Goal: Find specific page/section: Find specific page/section

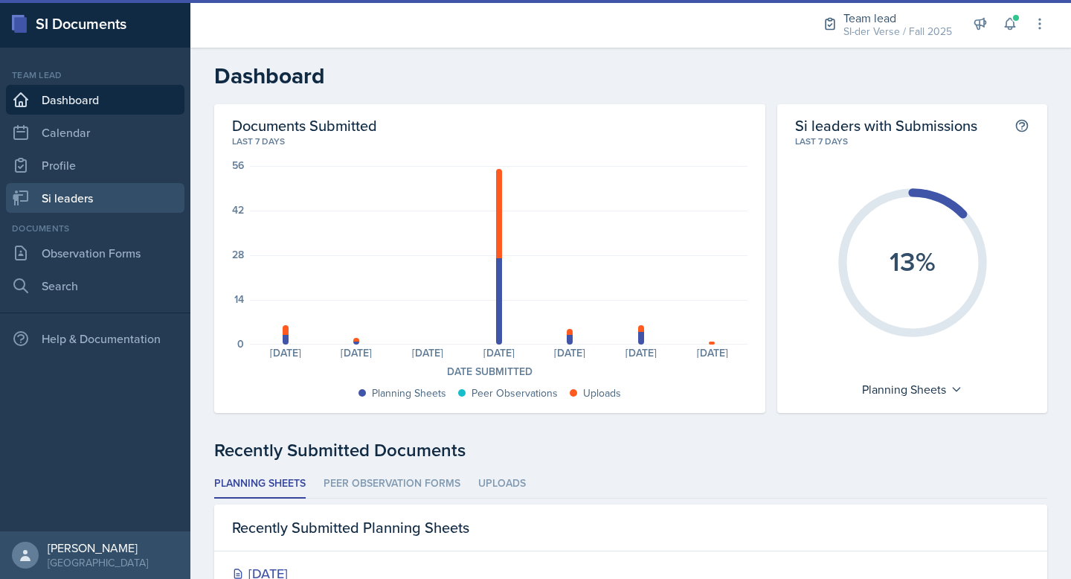
click at [77, 199] on link "Si leaders" at bounding box center [95, 198] width 179 height 30
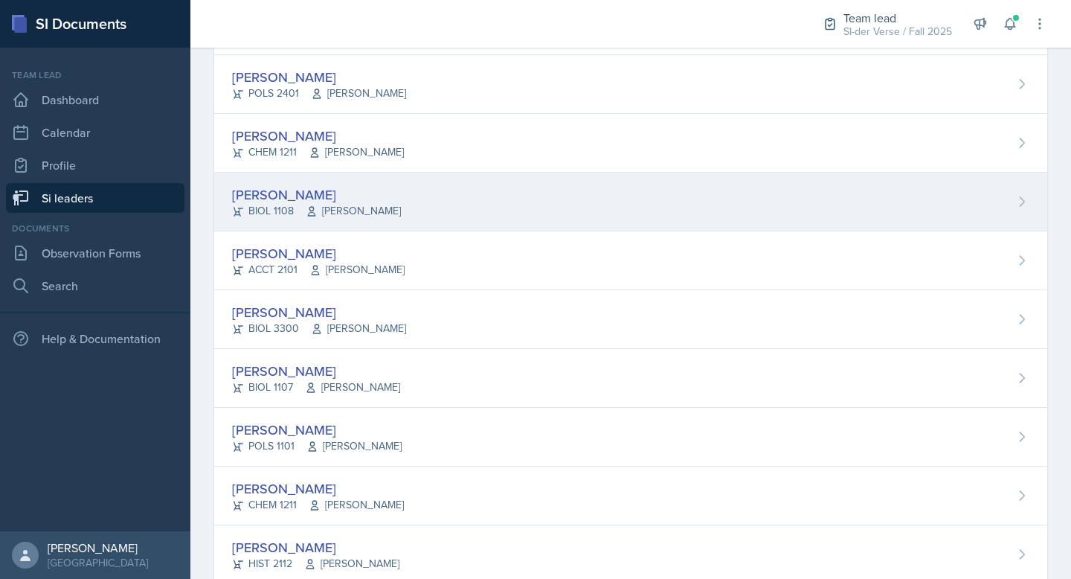
scroll to position [181, 0]
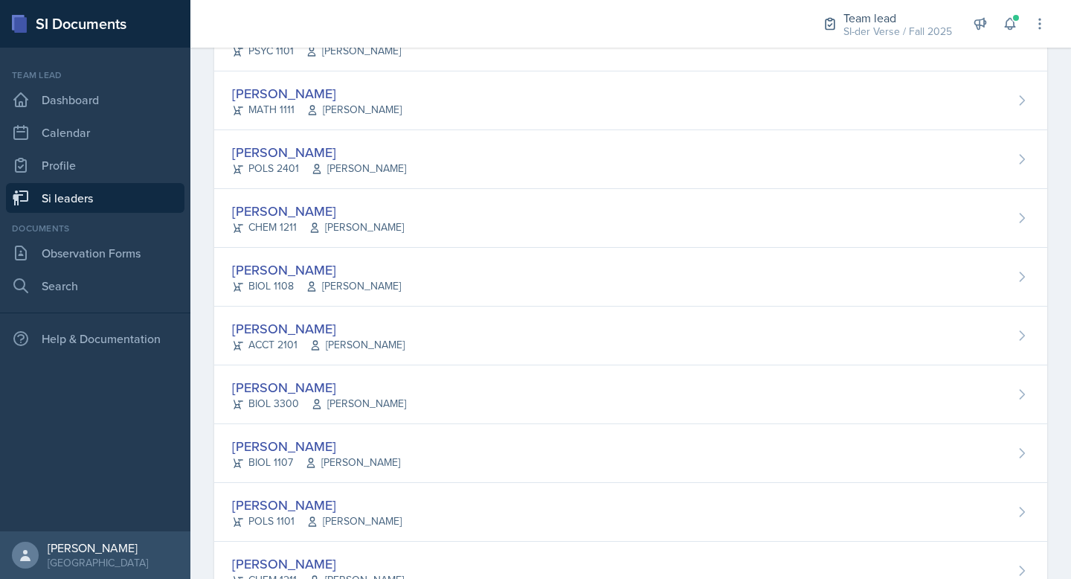
click at [389, 384] on div "[PERSON_NAME]" at bounding box center [319, 387] width 174 height 20
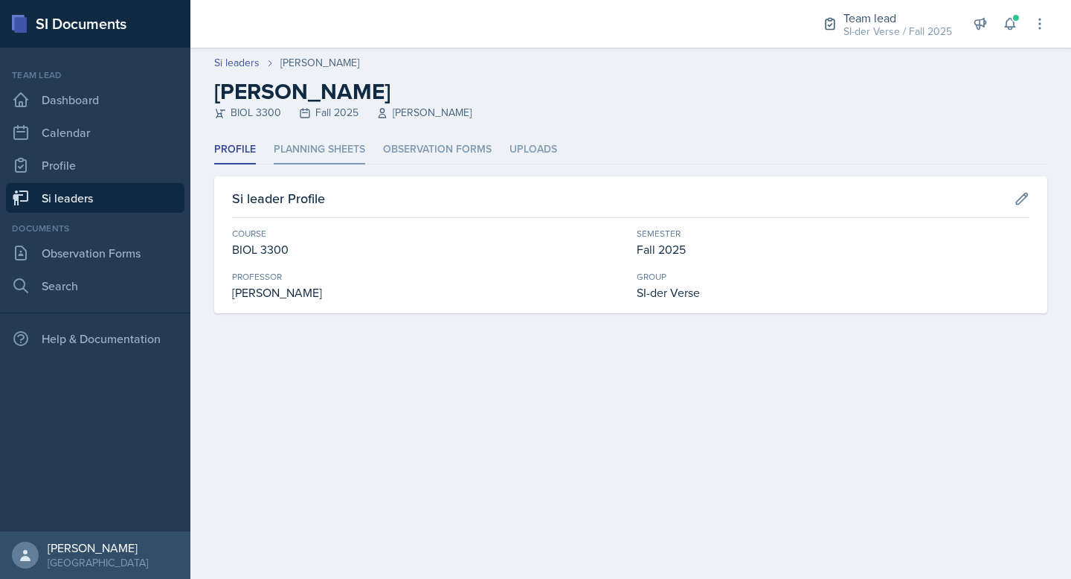
click at [289, 141] on li "Planning Sheets" at bounding box center [319, 149] width 91 height 29
